Goal: Task Accomplishment & Management: Use online tool/utility

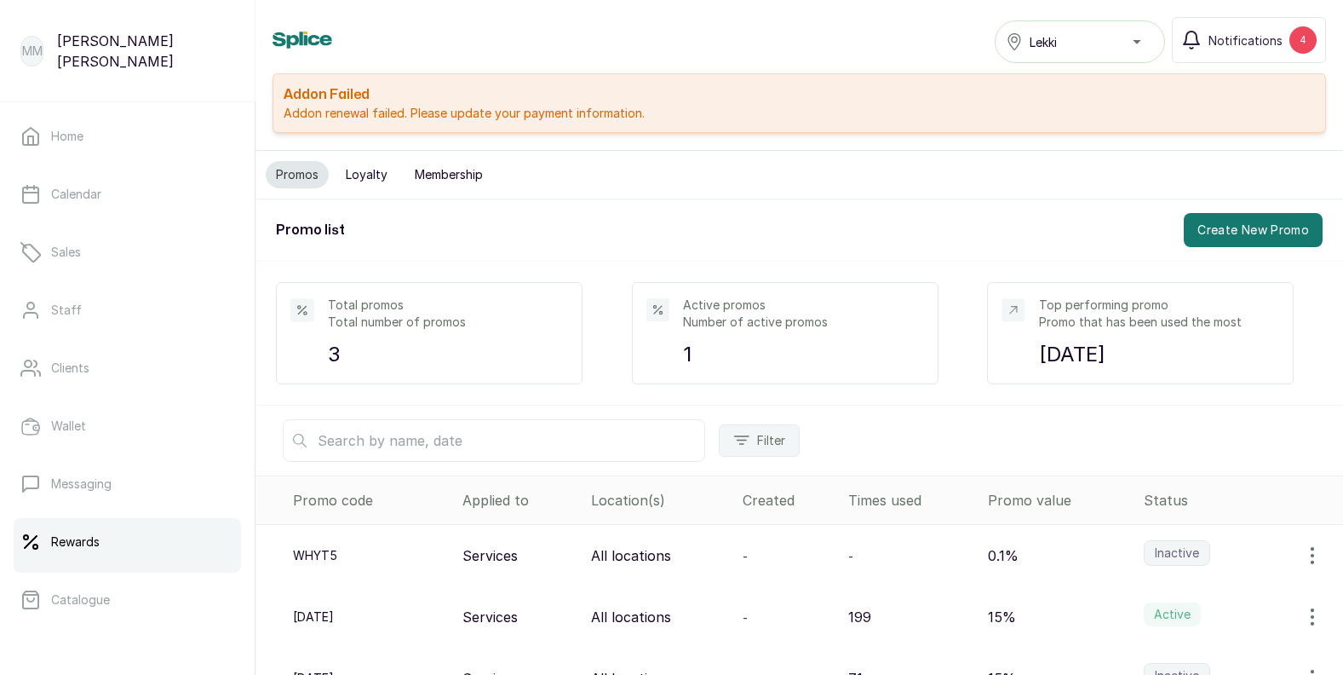
click at [70, 542] on p "Rewards" at bounding box center [75, 541] width 49 height 17
click at [1254, 227] on button "Create New Promo" at bounding box center [1253, 230] width 139 height 34
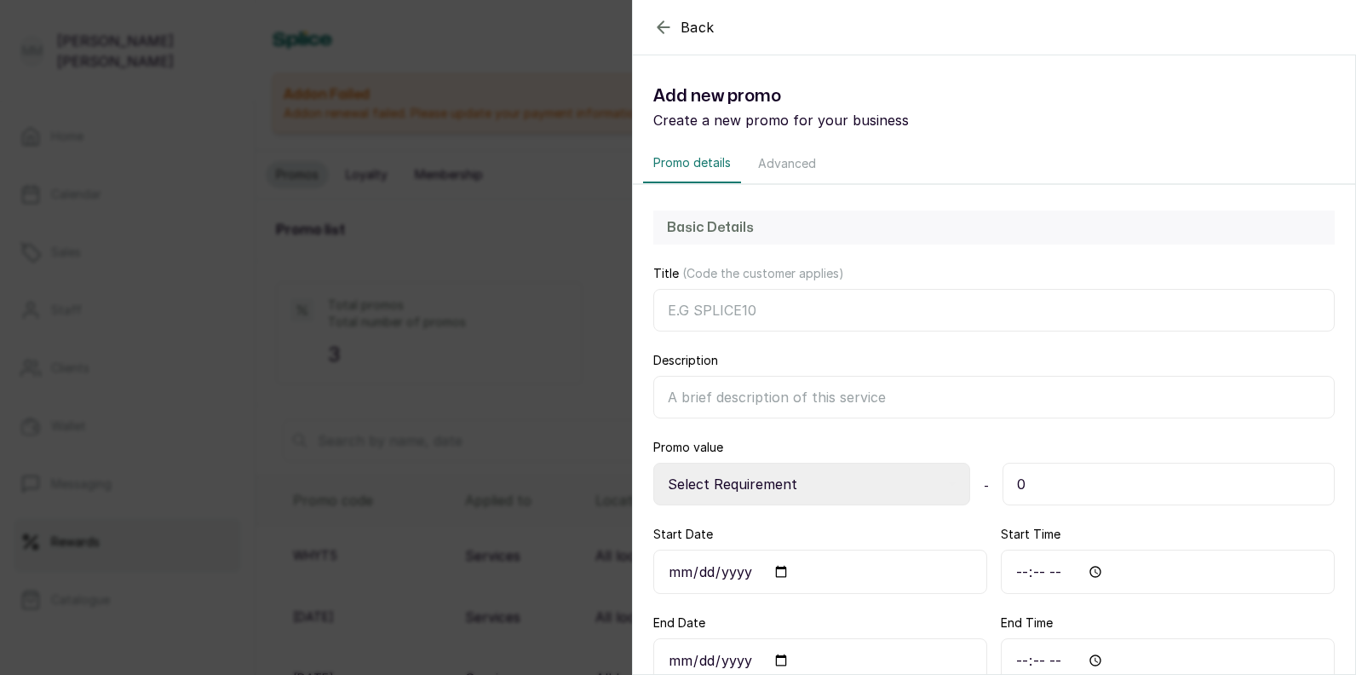
click at [683, 306] on input "Title (Code the customer applies)" at bounding box center [993, 310] width 681 height 43
click at [681, 303] on input "Title (Code the customer applies)" at bounding box center [993, 310] width 681 height 43
type input "TAG"
click at [692, 391] on input "Description" at bounding box center [993, 397] width 681 height 43
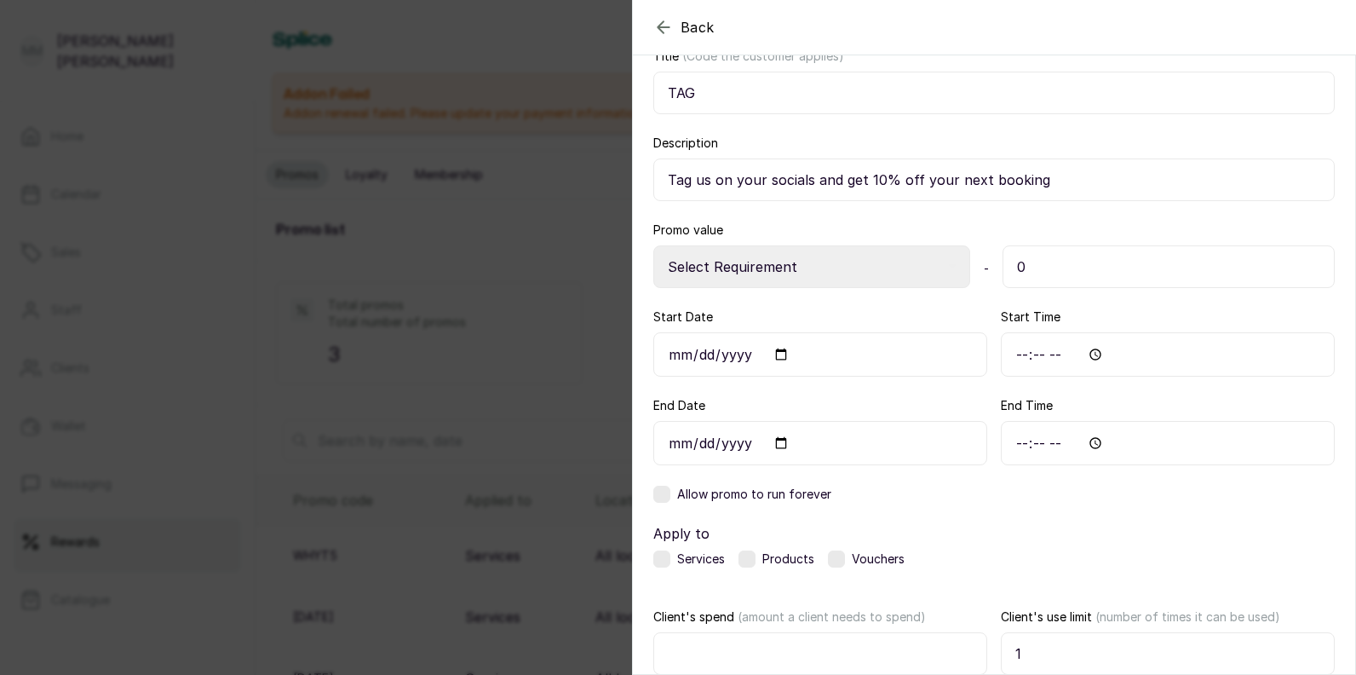
scroll to position [256, 0]
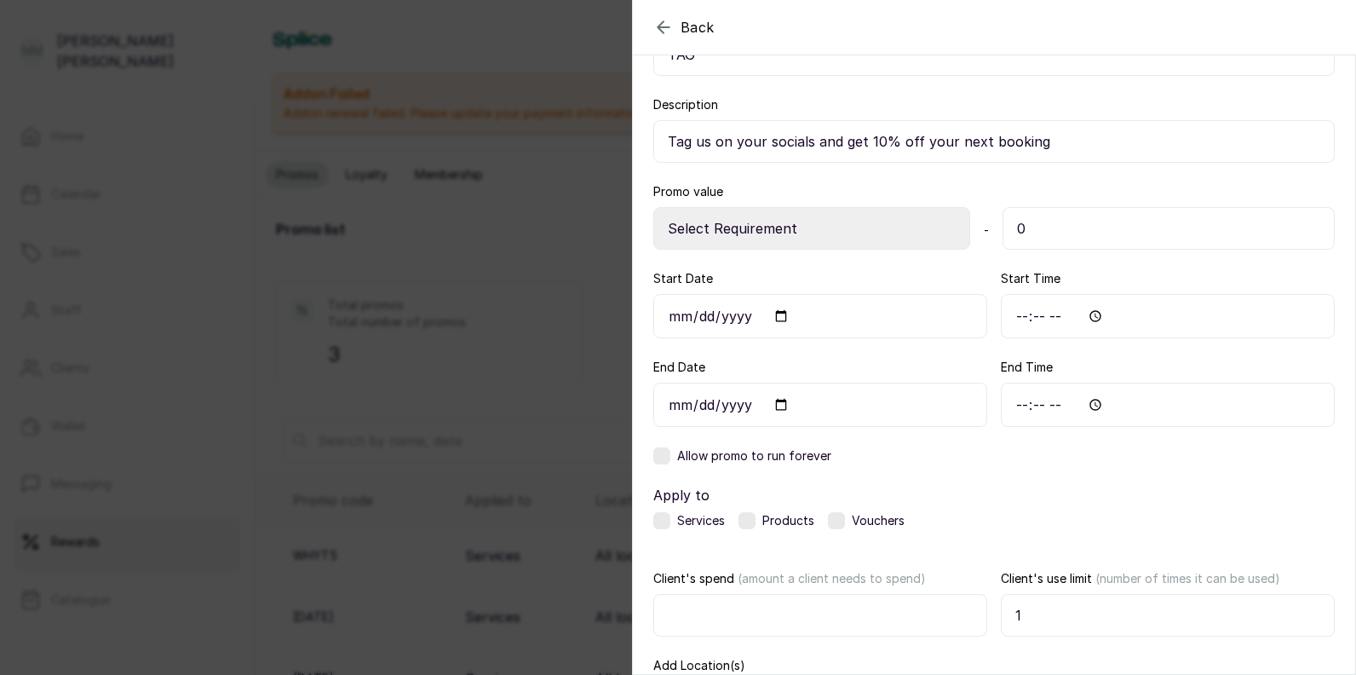
type input "Tag us on your socials and get 10% off your next booking"
click at [1034, 224] on input "0" at bounding box center [1168, 228] width 332 height 43
type input "10"
click at [777, 318] on input "Start Date" at bounding box center [820, 316] width 334 height 44
type input "[DATE]"
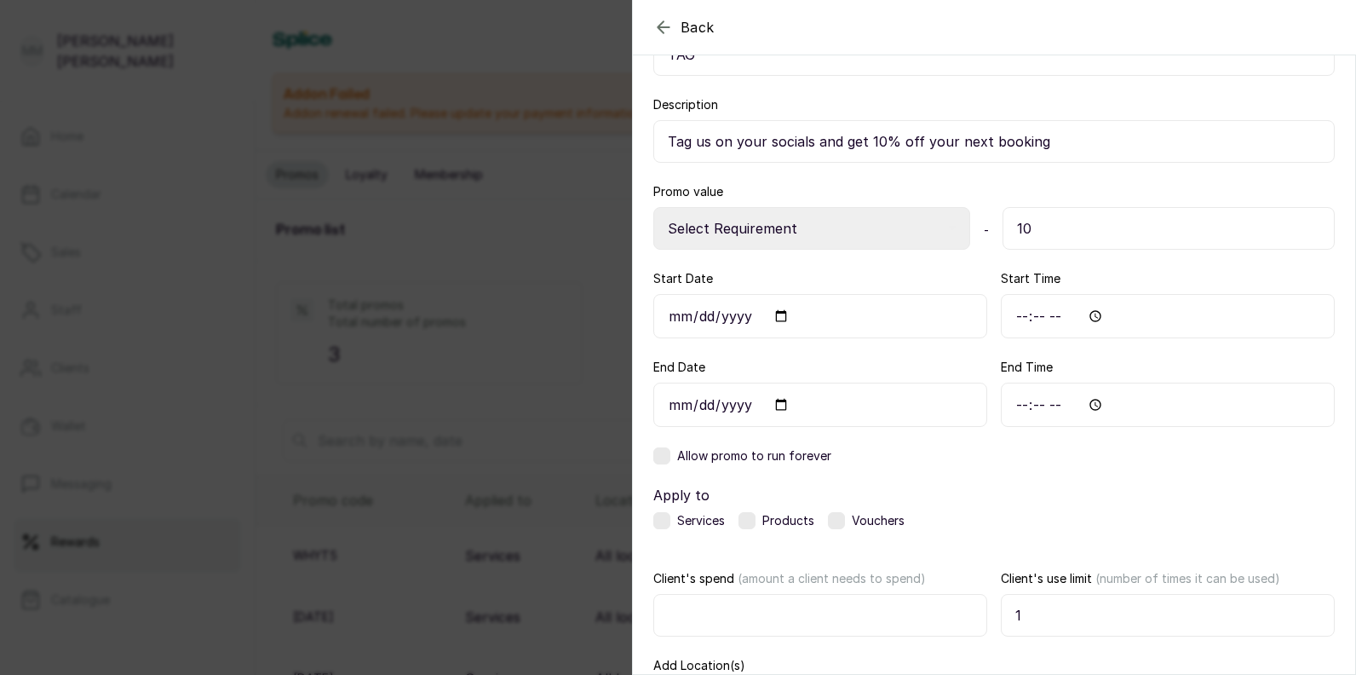
click at [780, 314] on input "[DATE]" at bounding box center [820, 316] width 334 height 44
click at [1065, 312] on input "Start Time" at bounding box center [1168, 316] width 334 height 44
type input "13:00"
click at [1115, 495] on label "Apply to" at bounding box center [993, 495] width 681 height 20
click at [779, 404] on input "End Date" at bounding box center [820, 404] width 334 height 44
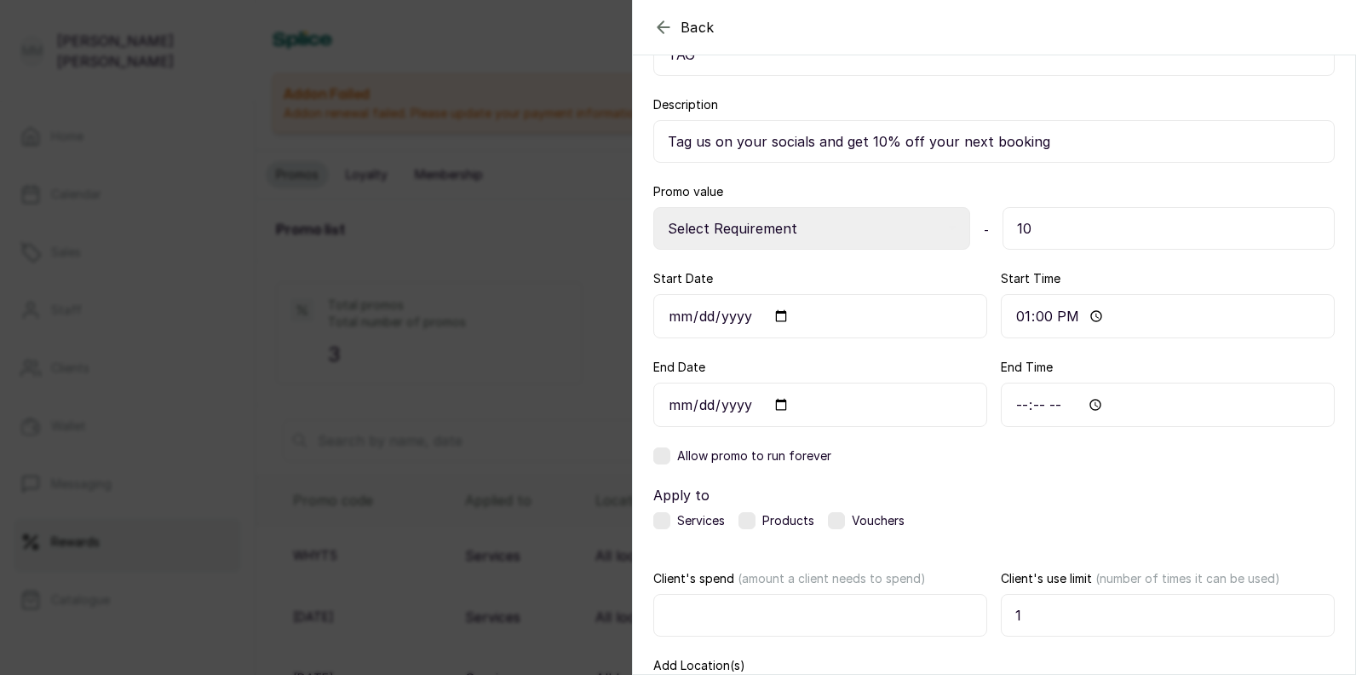
type input "[DATE]"
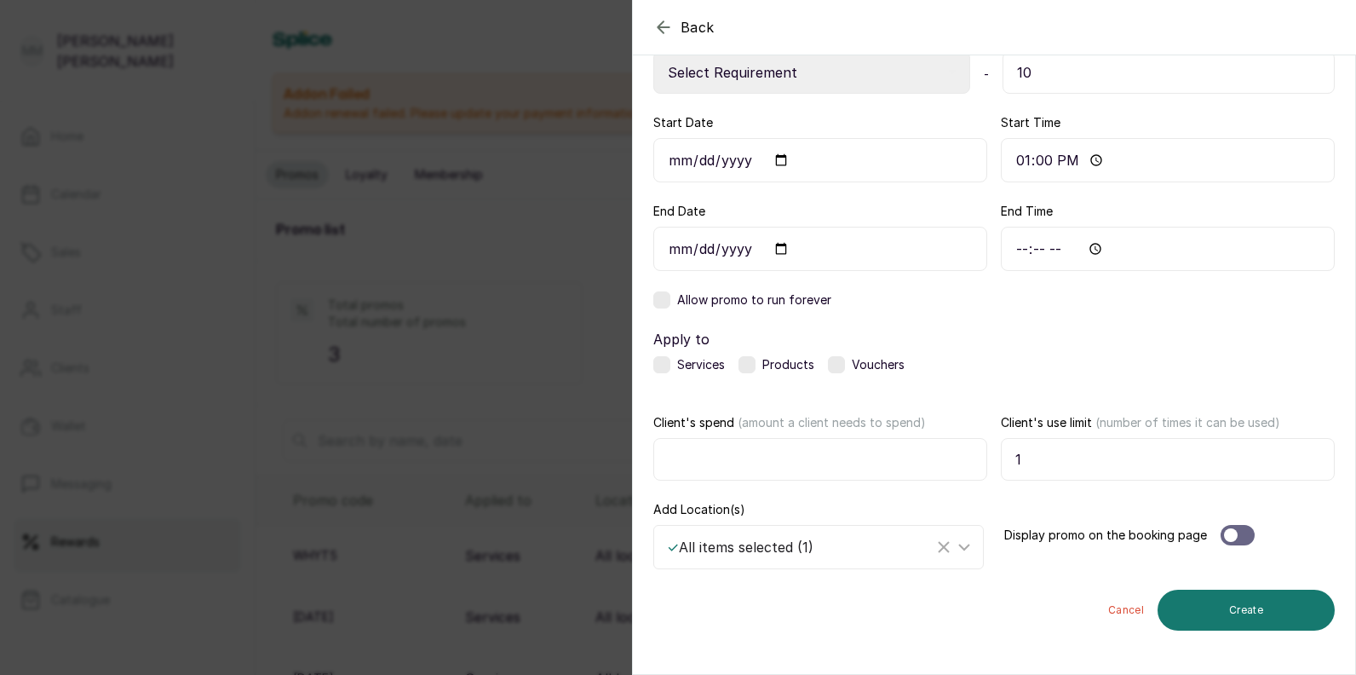
scroll to position [426, 0]
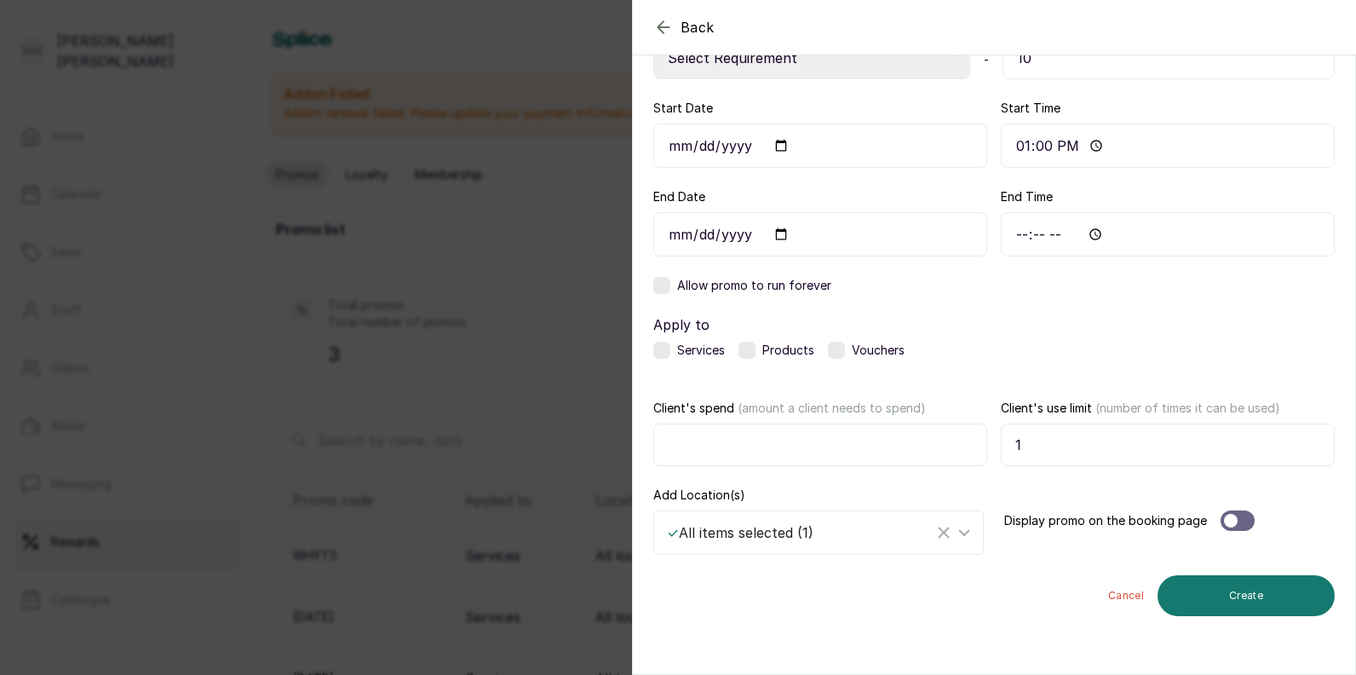
click at [1069, 233] on input "End Time" at bounding box center [1168, 234] width 334 height 44
type input "12:00"
click at [1178, 332] on label "Apply to" at bounding box center [993, 324] width 681 height 20
click at [662, 287] on label at bounding box center [661, 285] width 17 height 17
click at [658, 348] on label at bounding box center [661, 350] width 17 height 17
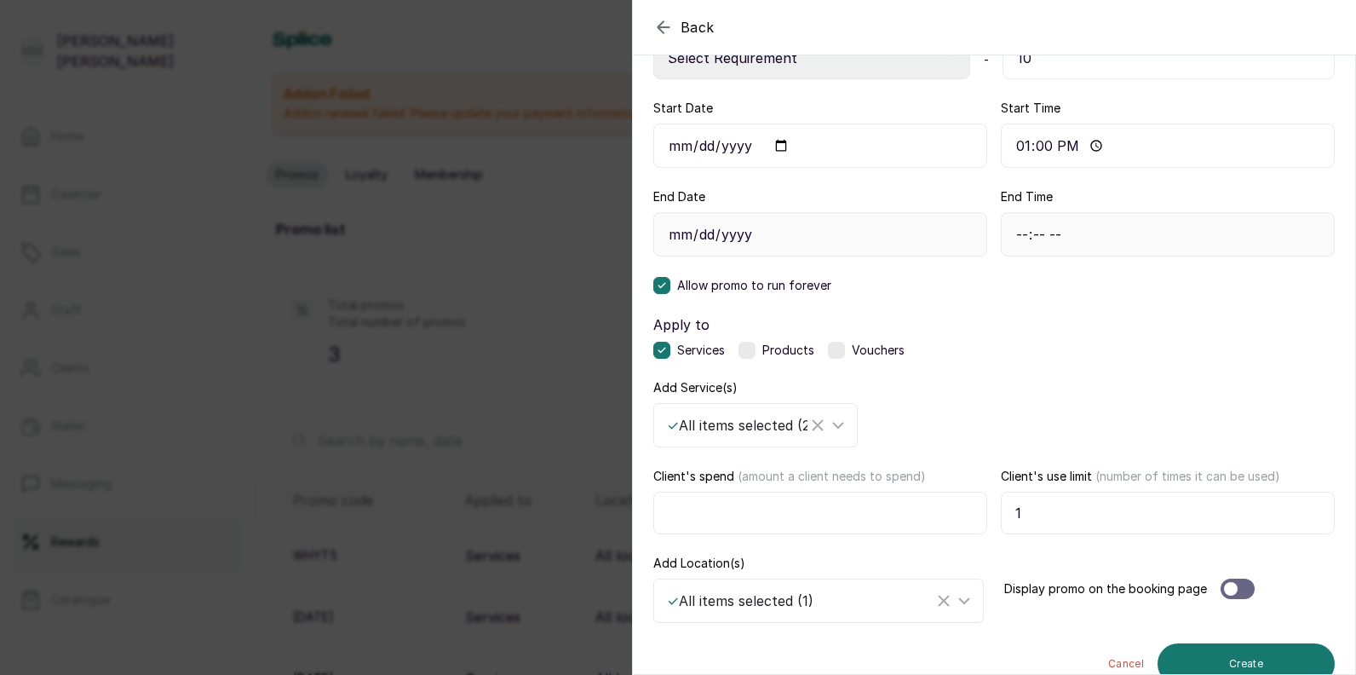
click at [807, 512] on input "Client's spend (amount a client needs to spend)" at bounding box center [820, 512] width 334 height 43
click at [1019, 517] on input "1" at bounding box center [1168, 512] width 334 height 43
type input "2"
click at [785, 514] on input "Client's spend (amount a client needs to spend)" at bounding box center [820, 512] width 334 height 43
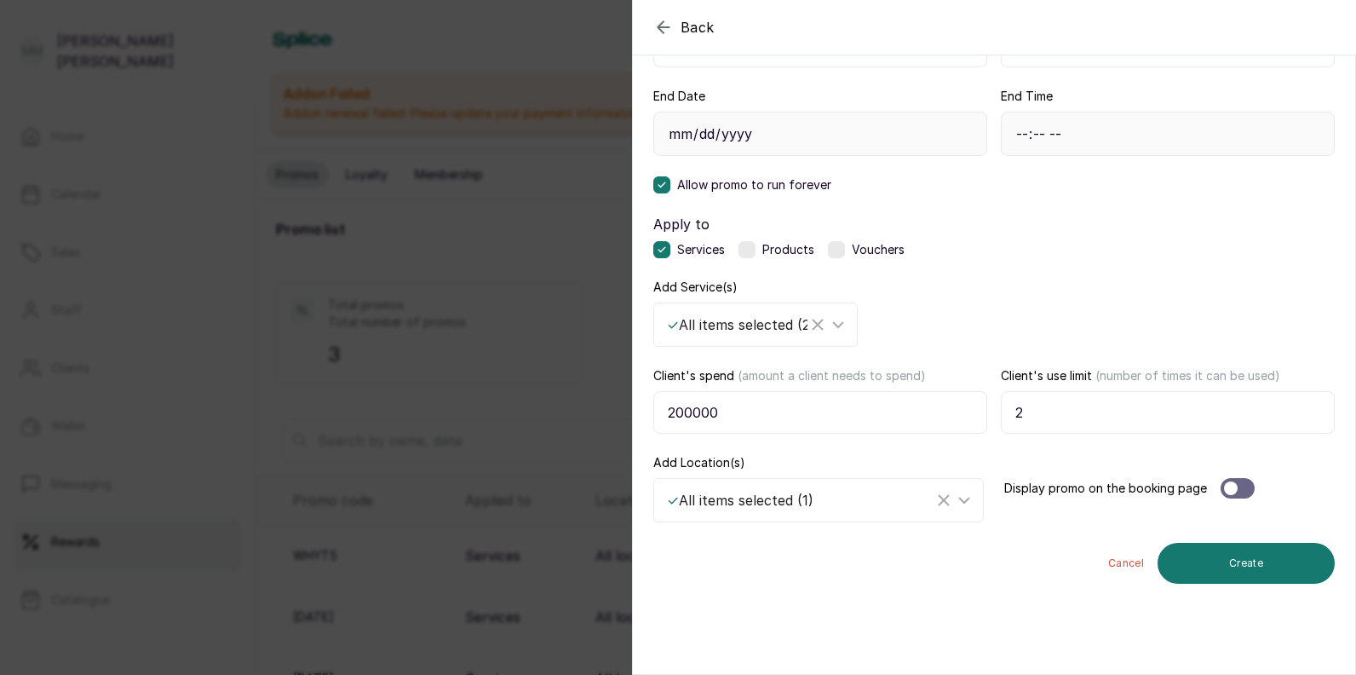
scroll to position [530, 0]
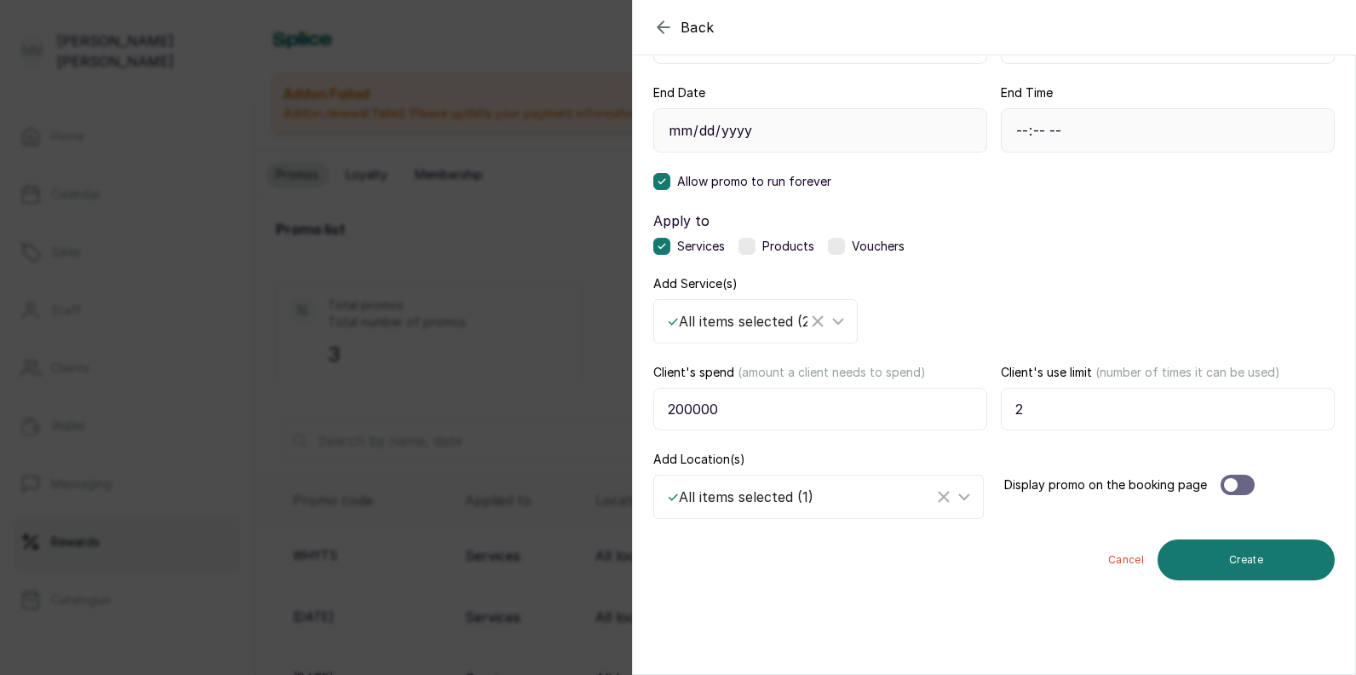
type input "200000"
click at [1224, 485] on div at bounding box center [1231, 485] width 14 height 14
click at [1255, 560] on button "Create" at bounding box center [1245, 559] width 177 height 41
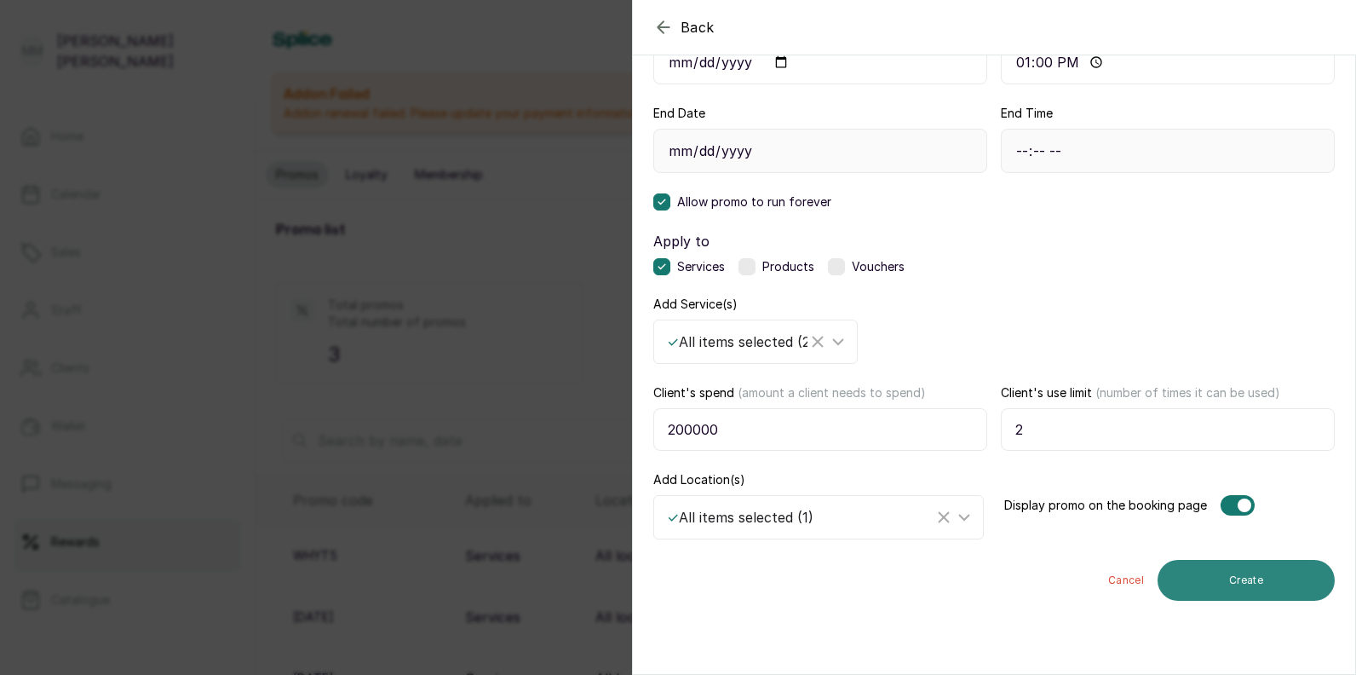
scroll to position [146, 0]
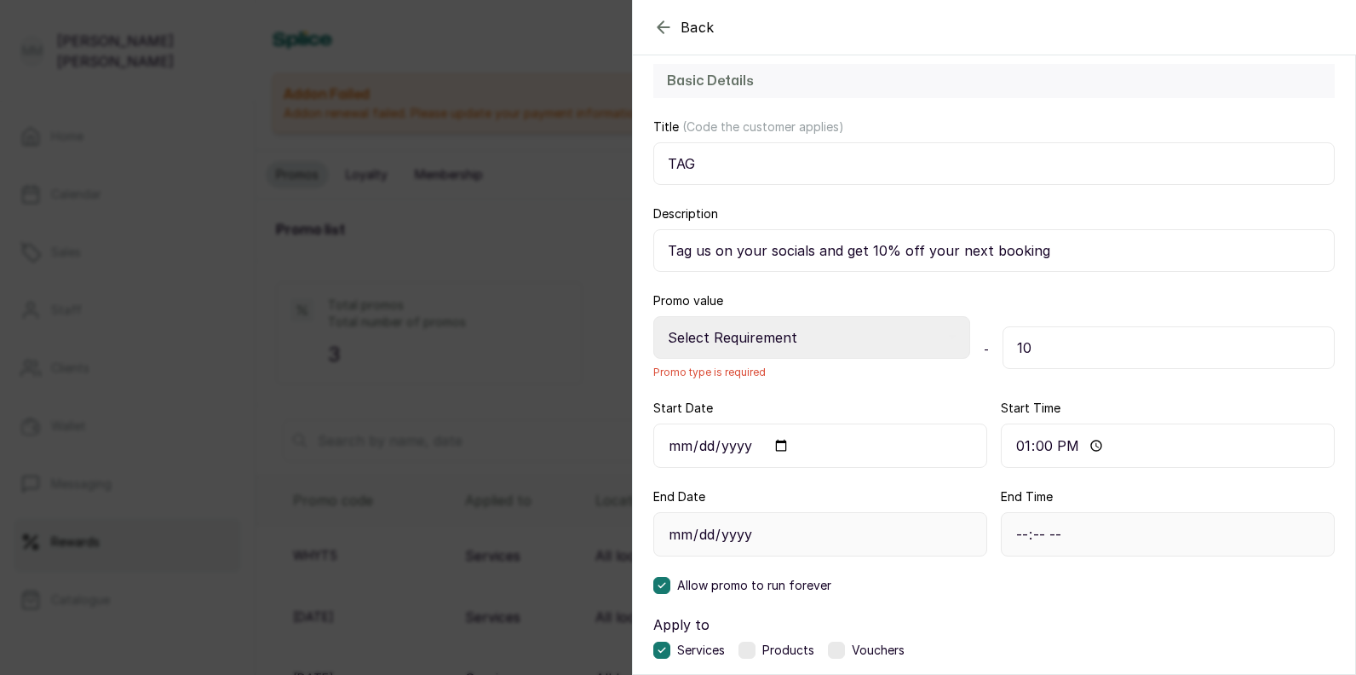
click at [796, 339] on select "Select Requirement Percentage Fixed Amount" at bounding box center [811, 337] width 317 height 43
select select "percentage"
click at [653, 316] on select "Select Requirement Percentage Fixed Amount" at bounding box center [811, 337] width 317 height 43
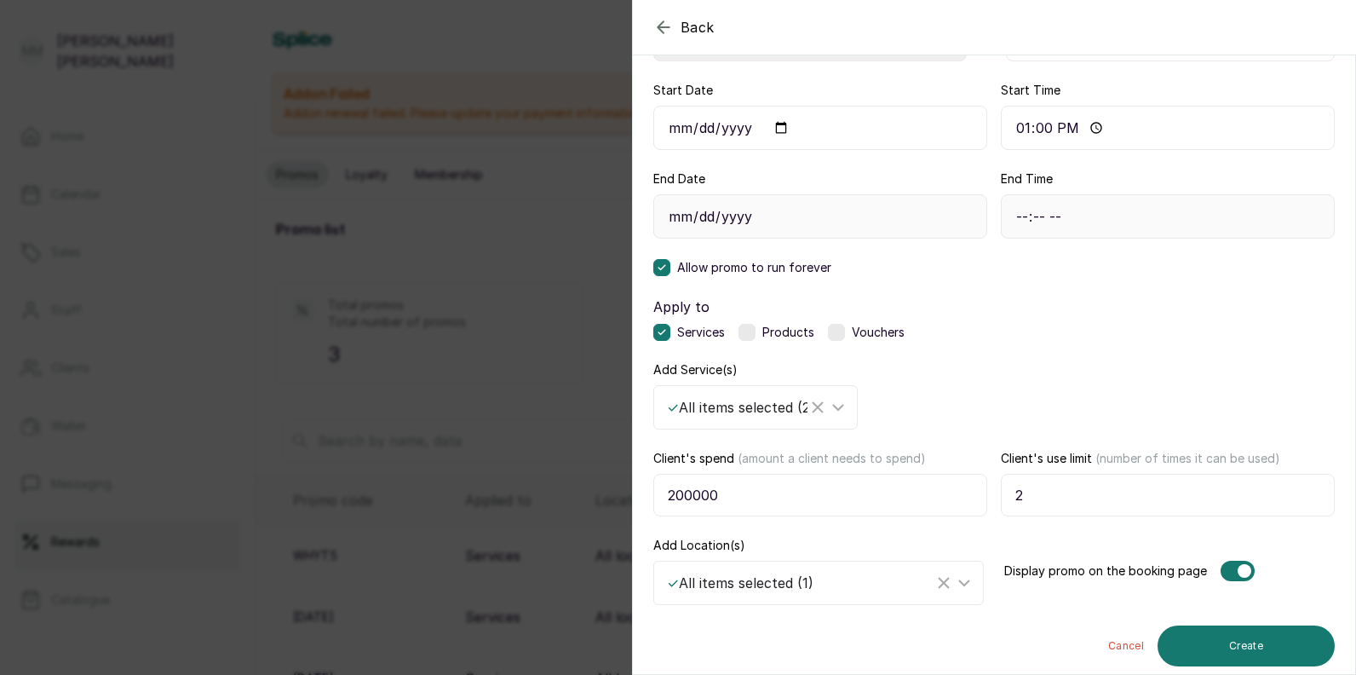
scroll to position [530, 0]
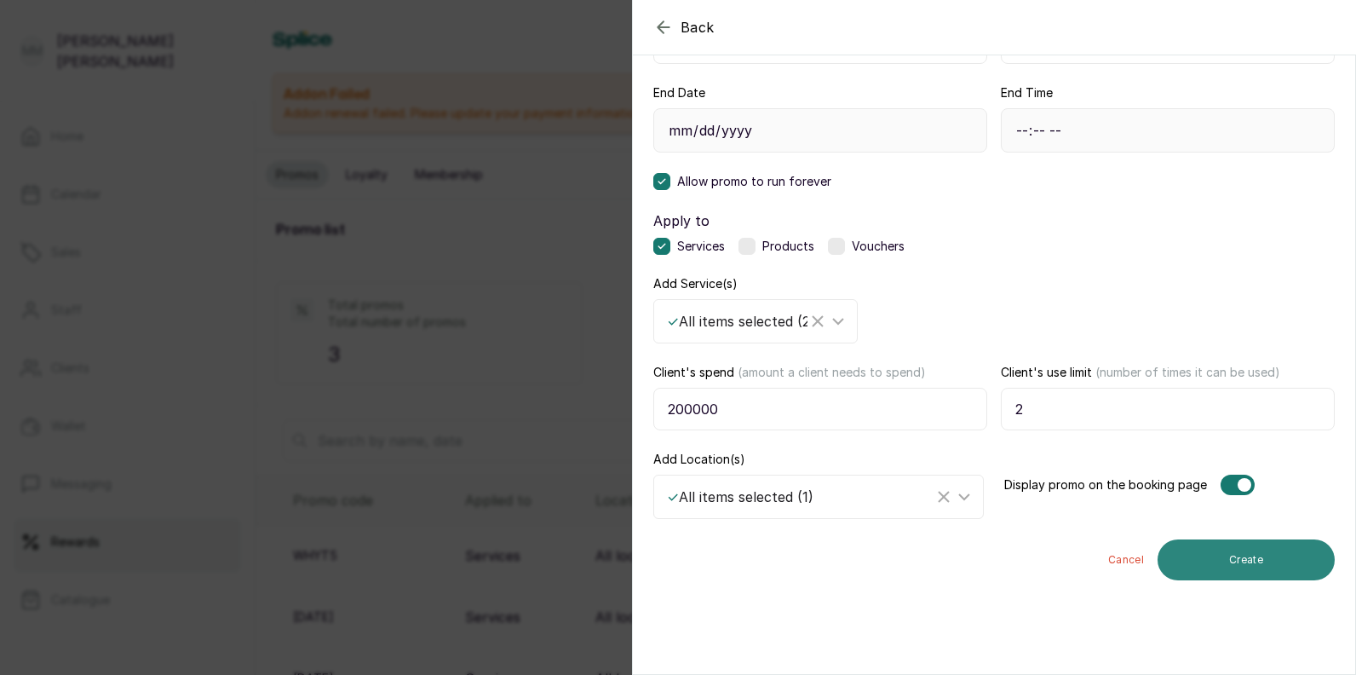
click at [1239, 554] on button "Create" at bounding box center [1245, 559] width 177 height 41
click at [1252, 569] on button "Create" at bounding box center [1245, 559] width 177 height 41
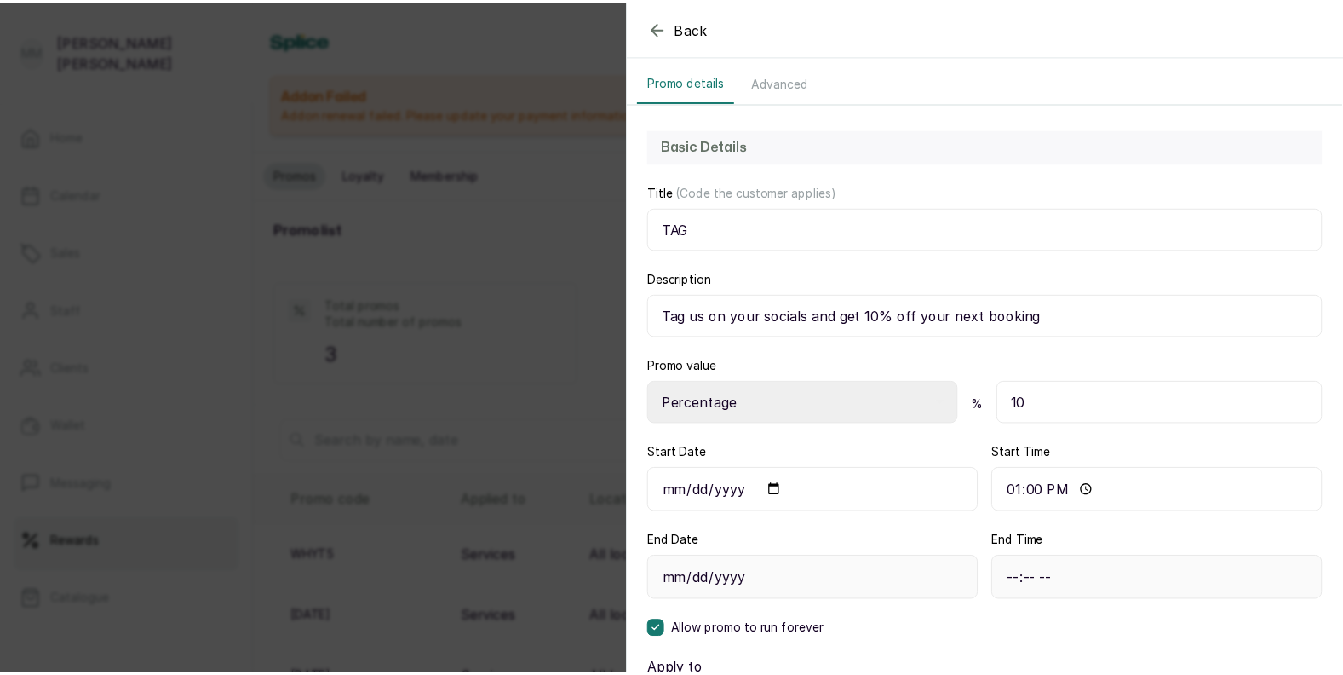
scroll to position [0, 0]
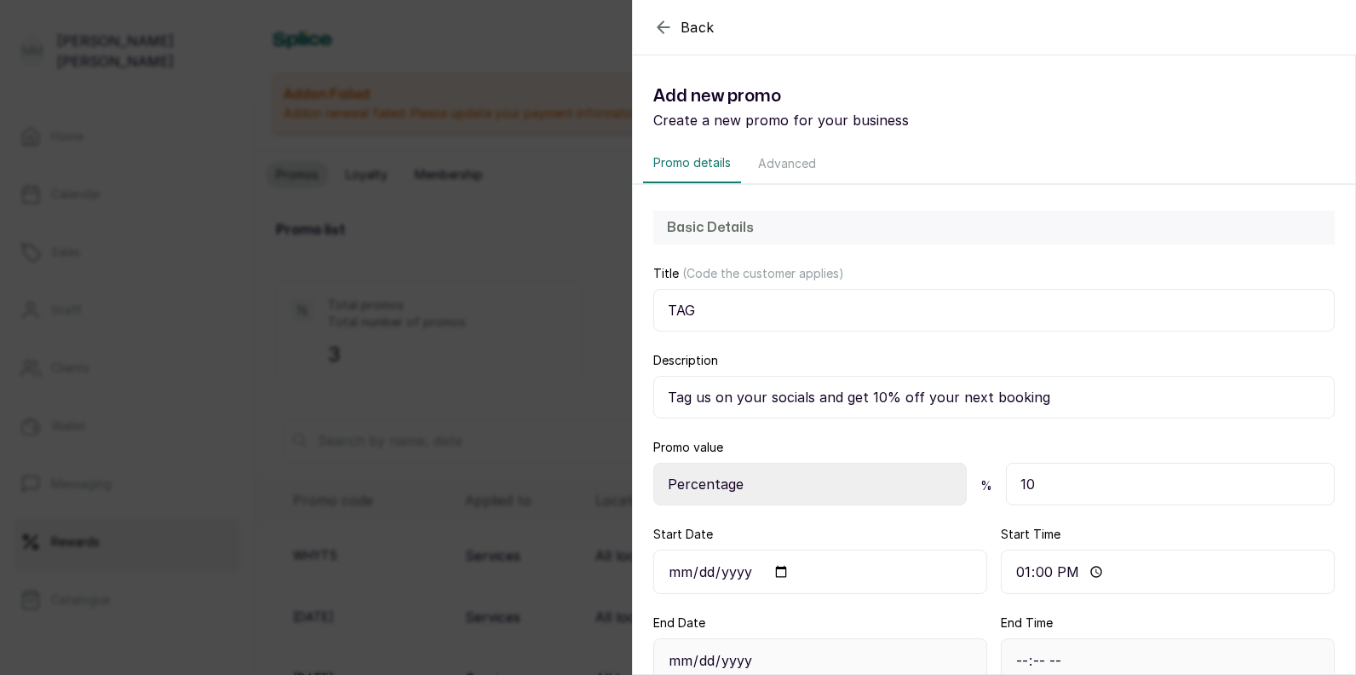
click at [590, 588] on div "Back Add new promo Create a new promo for your business Promo details Advanced …" at bounding box center [678, 337] width 1356 height 675
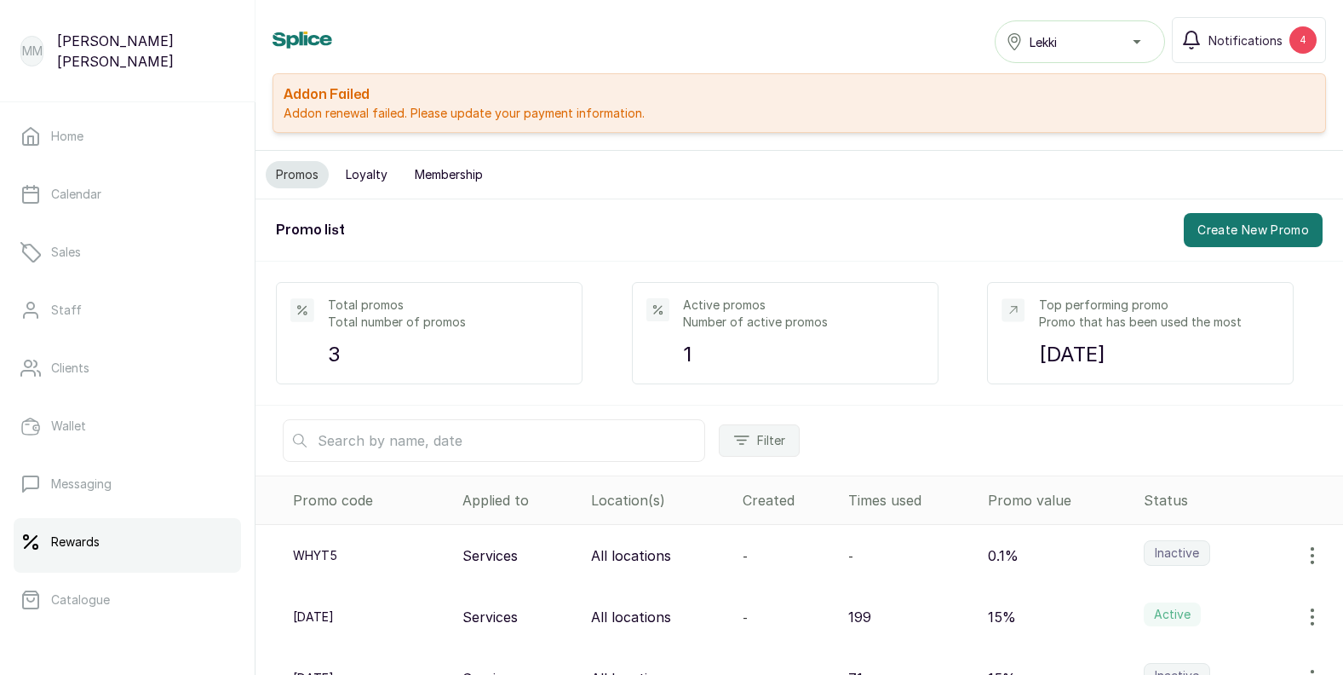
click at [599, 592] on td "All locations" at bounding box center [659, 616] width 151 height 61
click at [60, 134] on p "Home" at bounding box center [67, 136] width 32 height 17
